Goal: Task Accomplishment & Management: Manage account settings

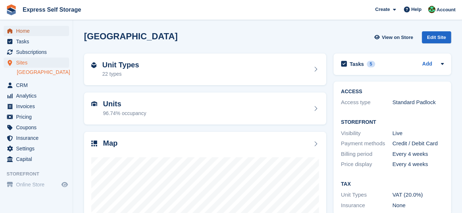
click at [26, 30] on span "Home" at bounding box center [38, 31] width 44 height 10
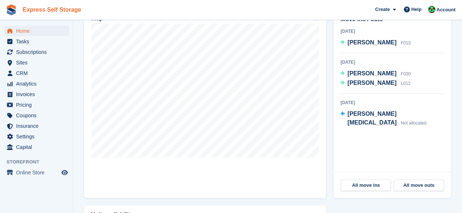
scroll to position [146, 0]
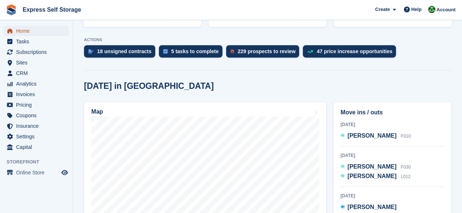
click at [29, 29] on span "Home" at bounding box center [38, 31] width 44 height 10
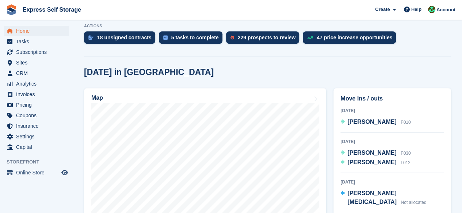
scroll to position [182, 0]
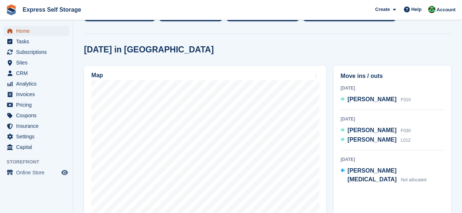
click at [41, 30] on span "Home" at bounding box center [38, 31] width 44 height 10
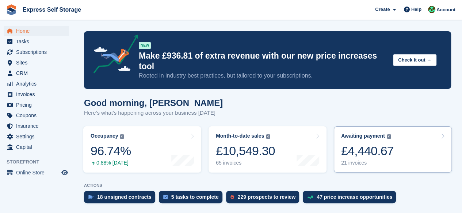
click at [386, 162] on link "Awaiting payment The total outstanding balance on all open invoices. £4,440.67 …" at bounding box center [392, 150] width 118 height 46
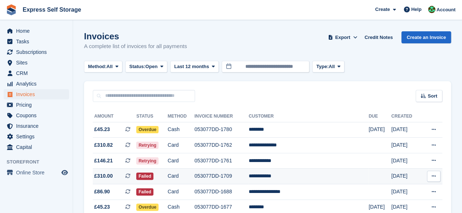
scroll to position [36, 0]
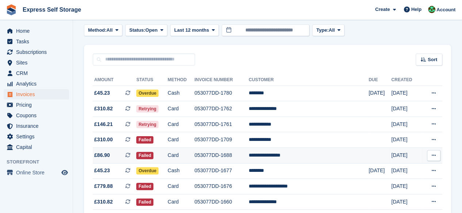
click at [194, 152] on td "Card" at bounding box center [180, 156] width 27 height 16
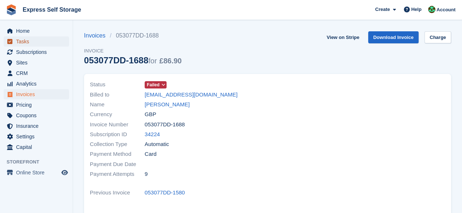
click at [46, 36] on span "Tasks" at bounding box center [38, 41] width 44 height 10
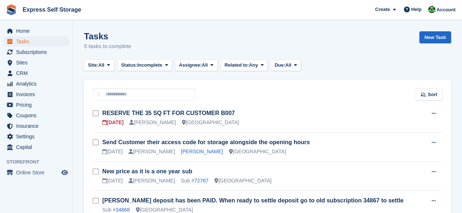
click at [46, 31] on span "Home" at bounding box center [38, 31] width 44 height 10
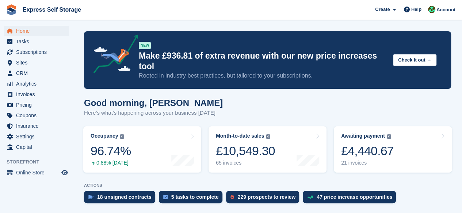
scroll to position [73, 0]
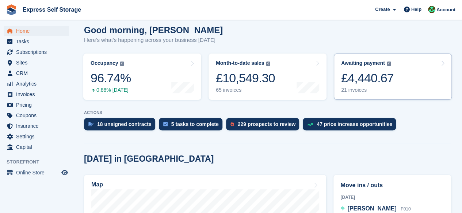
click at [363, 75] on div "£4,440.67" at bounding box center [367, 78] width 53 height 15
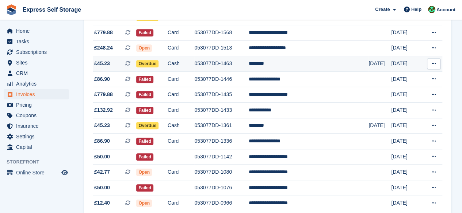
scroll to position [201, 0]
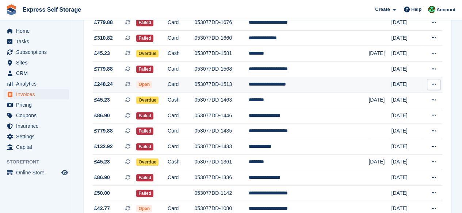
click at [130, 84] on icon at bounding box center [127, 84] width 5 height 5
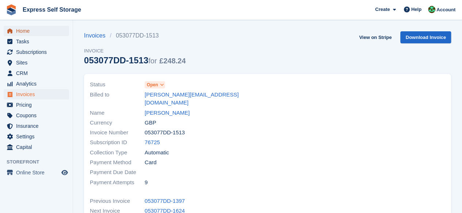
click at [27, 30] on span "Home" at bounding box center [38, 31] width 44 height 10
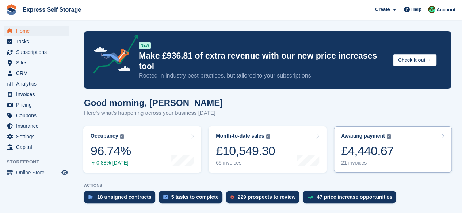
click at [364, 144] on div "£4,440.67" at bounding box center [367, 151] width 53 height 15
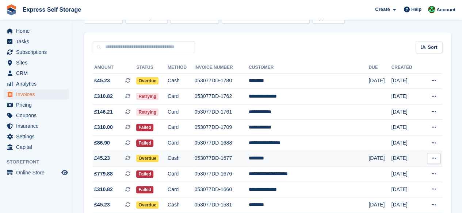
scroll to position [36, 0]
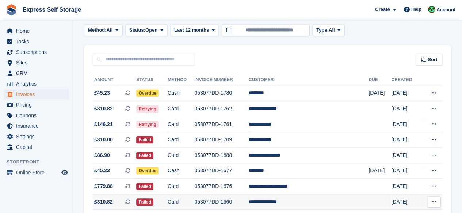
click at [130, 202] on icon at bounding box center [127, 202] width 5 height 5
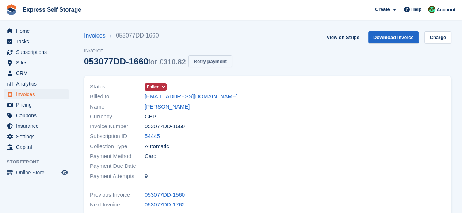
click at [201, 63] on button "Retry payment" at bounding box center [209, 61] width 43 height 12
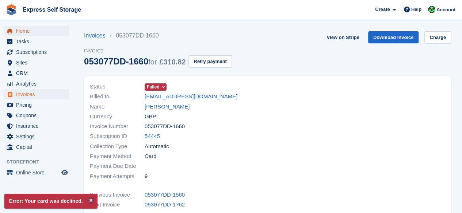
click at [41, 32] on span "Home" at bounding box center [38, 31] width 44 height 10
